Goal: Task Accomplishment & Management: Use online tool/utility

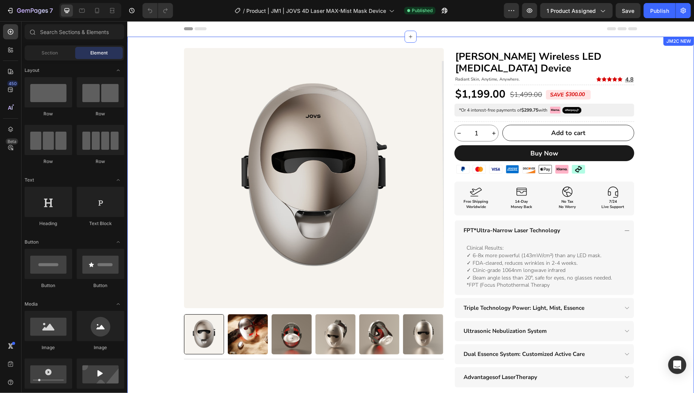
click at [540, 57] on h1 "[PERSON_NAME] Wireless LED [MEDICAL_DATA] Device" at bounding box center [544, 62] width 180 height 25
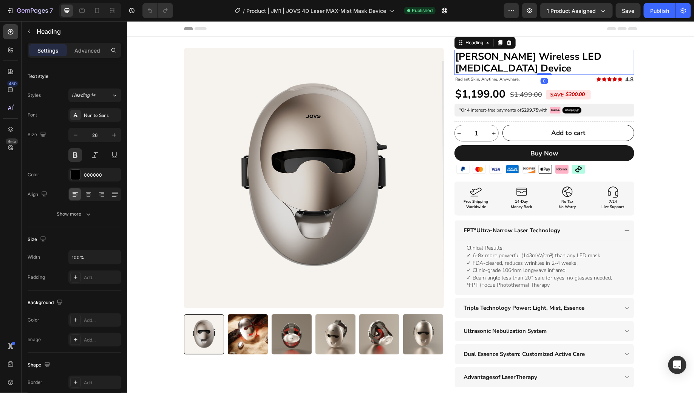
click at [498, 64] on h1 "[PERSON_NAME] Wireless LED [MEDICAL_DATA] Device" at bounding box center [544, 62] width 180 height 25
click at [498, 64] on p "[PERSON_NAME] Wireless LED [MEDICAL_DATA] Device" at bounding box center [544, 61] width 178 height 23
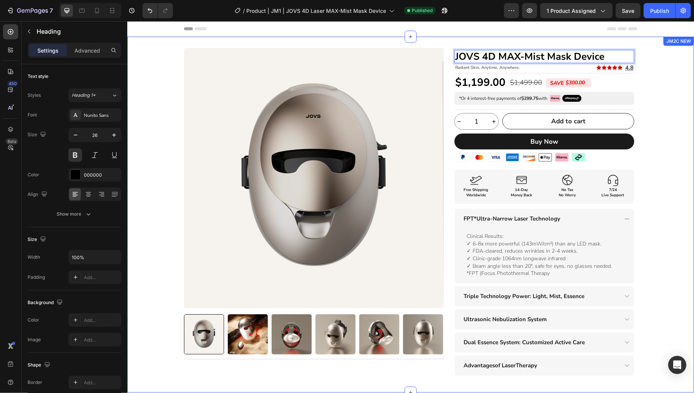
click at [649, 57] on div "Product Images Title Line Row JOVS 4D MAX-Mist Mask Device Heading 0 Radiant Sk…" at bounding box center [410, 214] width 567 height 333
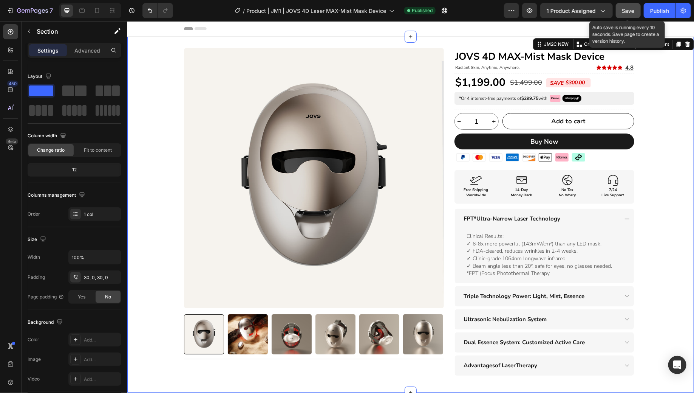
click at [633, 4] on button "Save" at bounding box center [628, 10] width 25 height 15
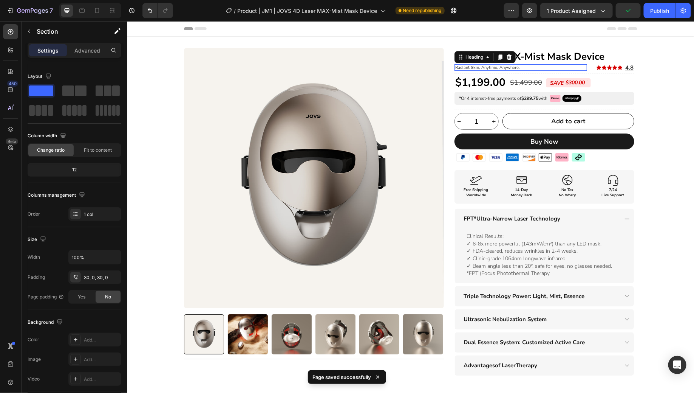
click at [504, 67] on h2 "Radiant Skin, Anytime, Anywhere." at bounding box center [520, 67] width 133 height 6
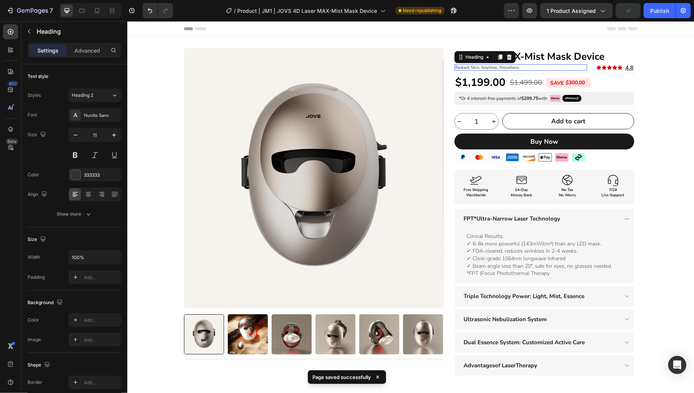
click at [504, 67] on h2 "Radiant Skin, Anytime, Anywhere." at bounding box center [520, 67] width 133 height 6
click at [504, 67] on p "Radiant Skin, Anytime, Anywhere." at bounding box center [520, 67] width 131 height 5
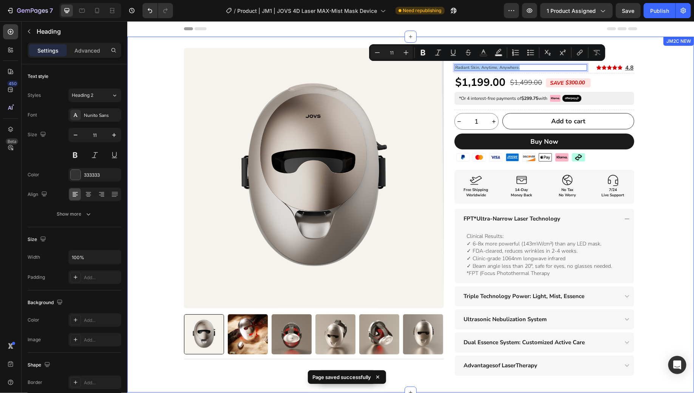
click at [659, 129] on div "Product Images Title Line Row JOVS 4D MAX-Mist Mask Device Heading Radiant Skin…" at bounding box center [410, 214] width 567 height 333
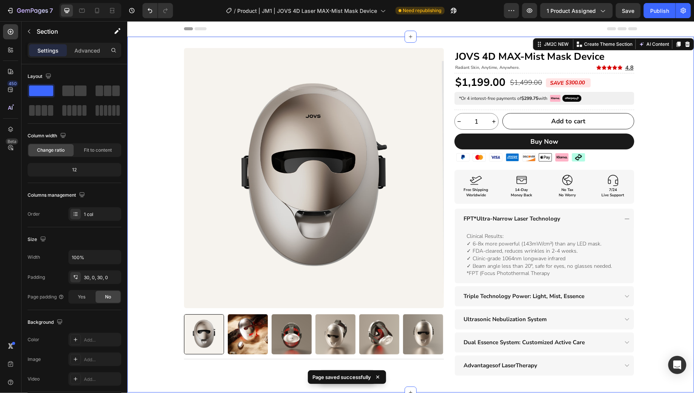
click at [644, 14] on div "Preview 1 product assigned Save Publish" at bounding box center [597, 10] width 187 height 15
click at [636, 15] on button "Save" at bounding box center [628, 10] width 25 height 15
click at [659, 15] on button "Publish" at bounding box center [660, 10] width 32 height 15
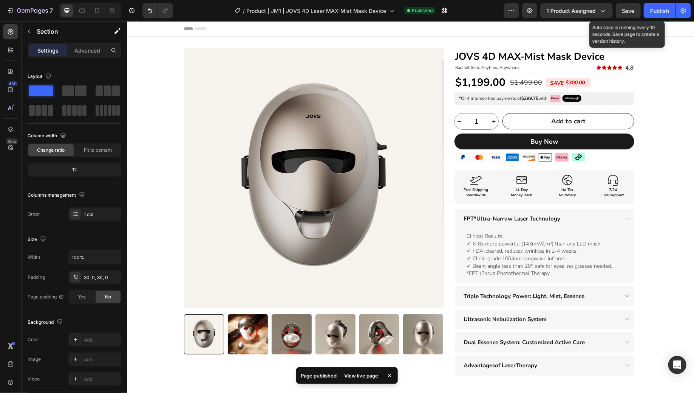
drag, startPoint x: 625, startPoint y: 13, endPoint x: 404, endPoint y: 12, distance: 221.5
click at [404, 12] on div "7 Version history / Product | JM1 | JOVS 4D Laser MAX-Mist Mask Device Publishe…" at bounding box center [347, 11] width 694 height 22
